Goal: Navigation & Orientation: Find specific page/section

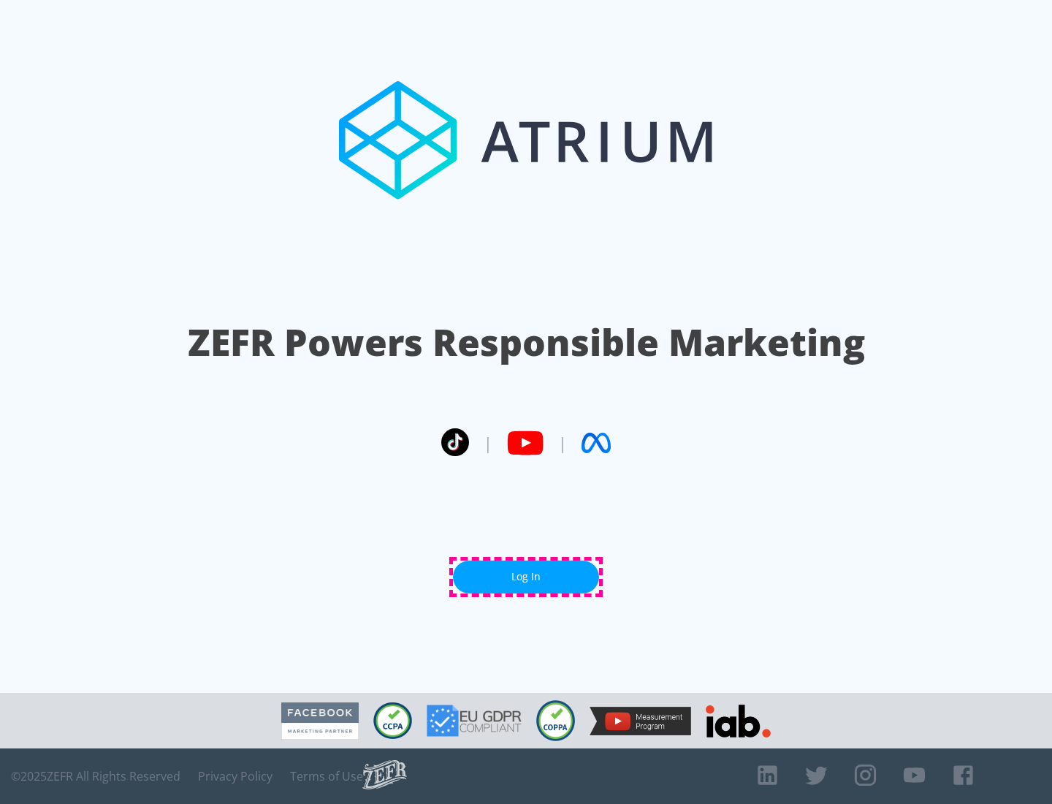
click at [526, 576] on link "Log In" at bounding box center [526, 576] width 146 height 33
